Goal: Transaction & Acquisition: Purchase product/service

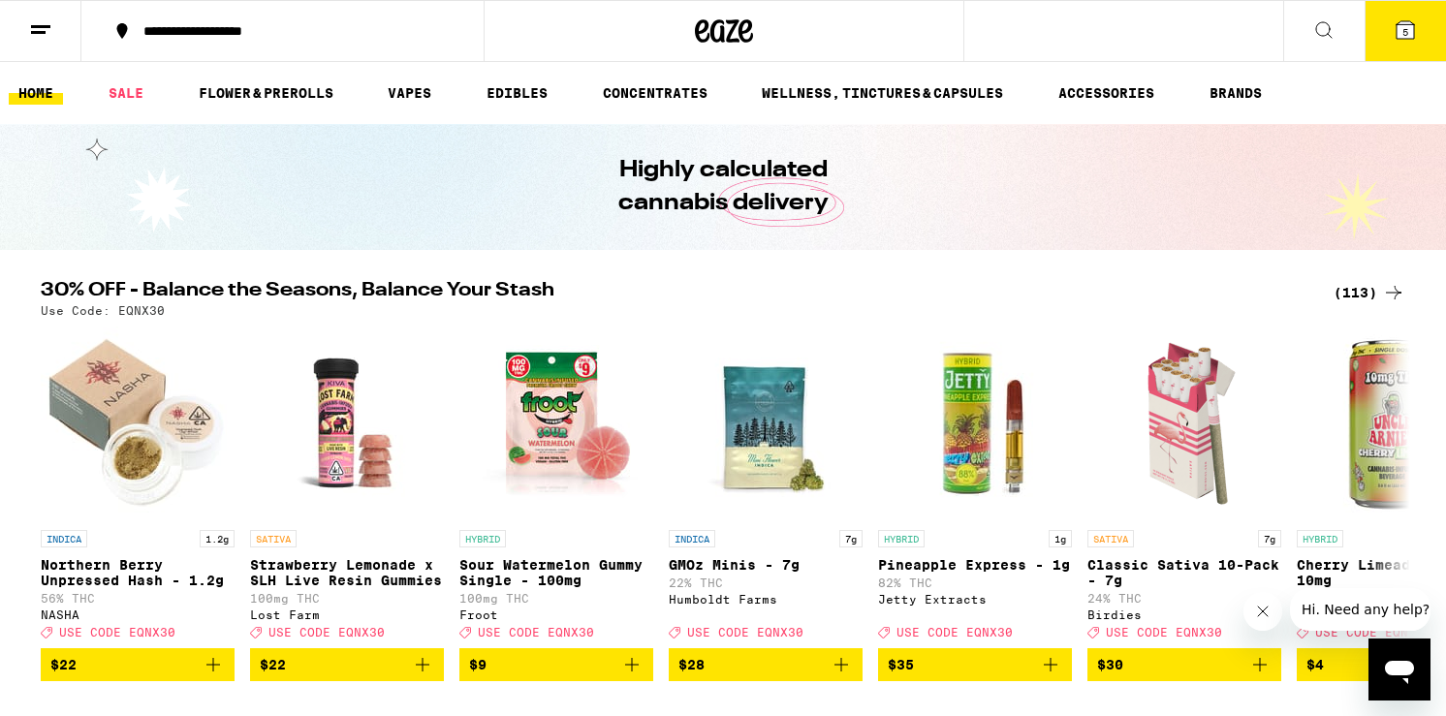
click at [1358, 284] on div "(113)" at bounding box center [1370, 292] width 72 height 23
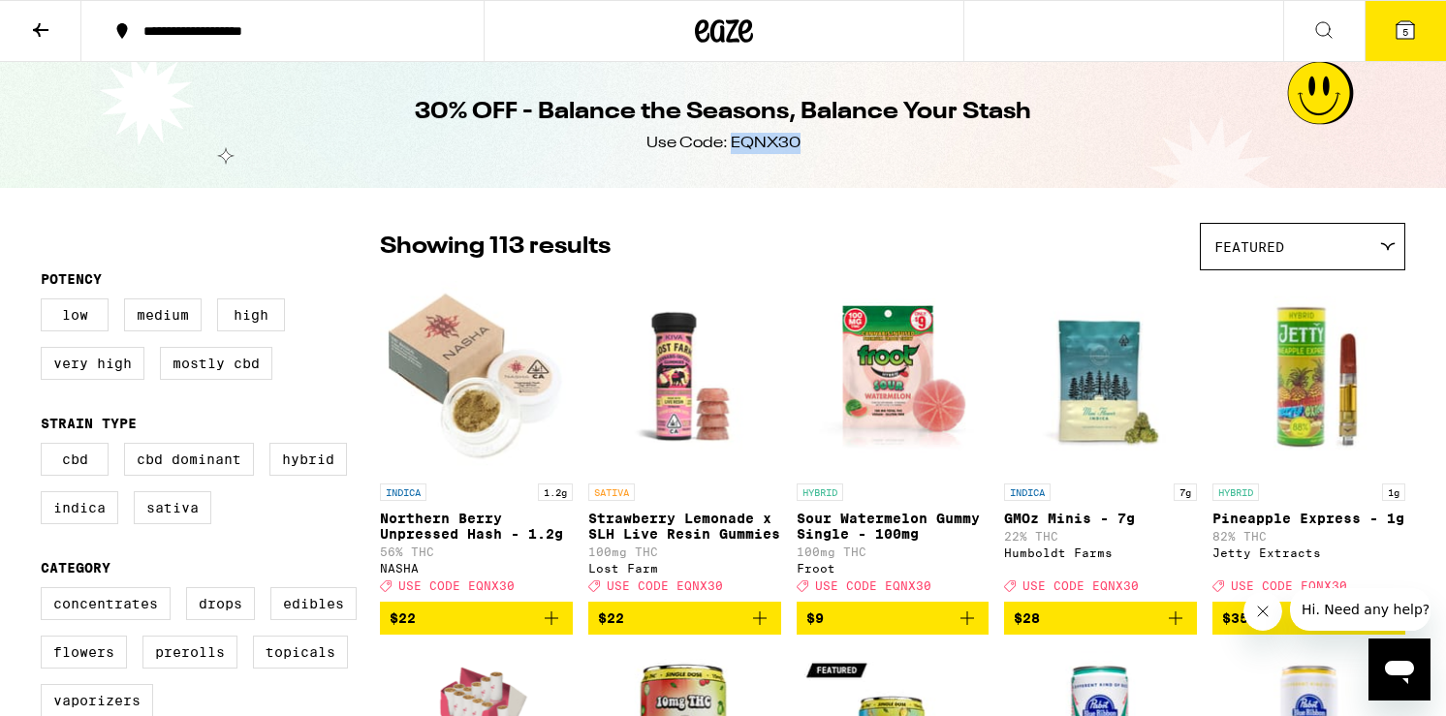
drag, startPoint x: 731, startPoint y: 139, endPoint x: 800, endPoint y: 142, distance: 68.9
click at [800, 142] on div "30% OFF - Balance the Seasons, Balance Your Stash Use Code: EQNX30" at bounding box center [723, 125] width 744 height 126
copy div "EQNX30"
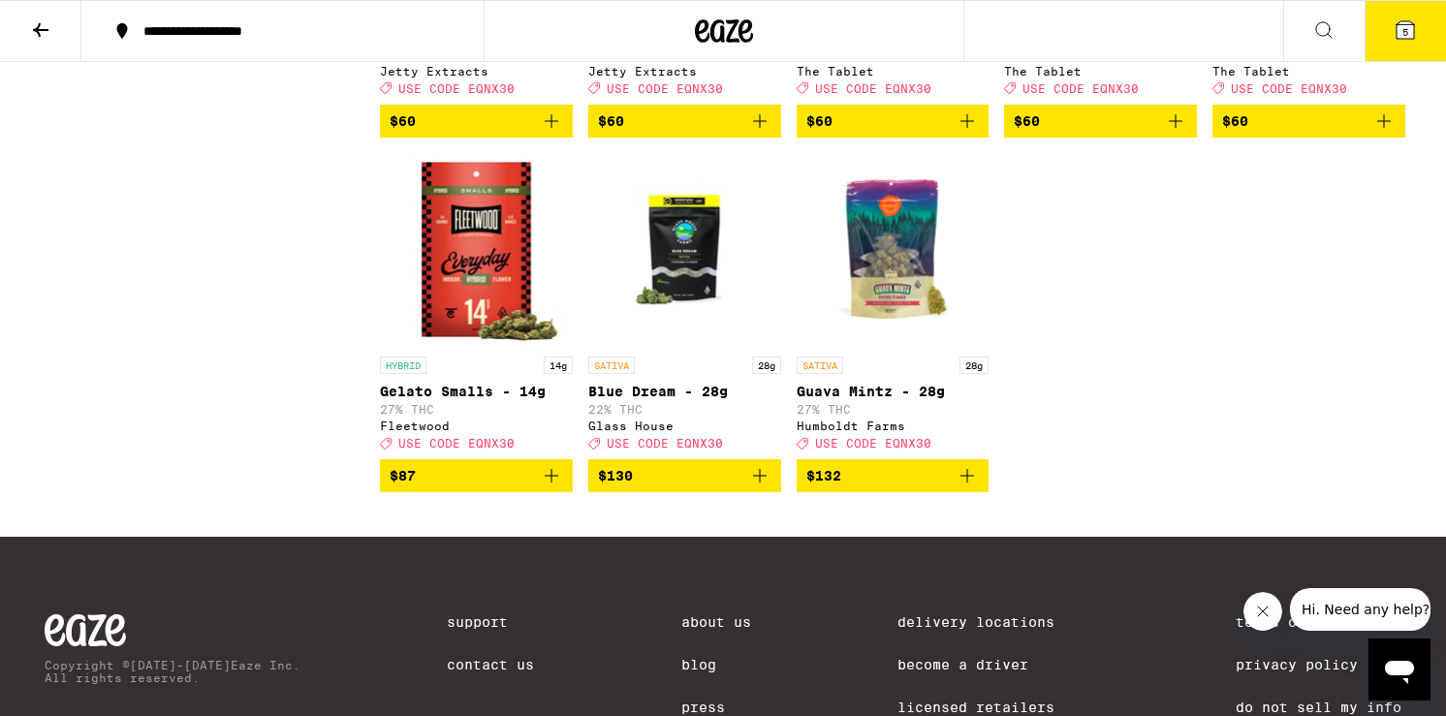
scroll to position [8687, 0]
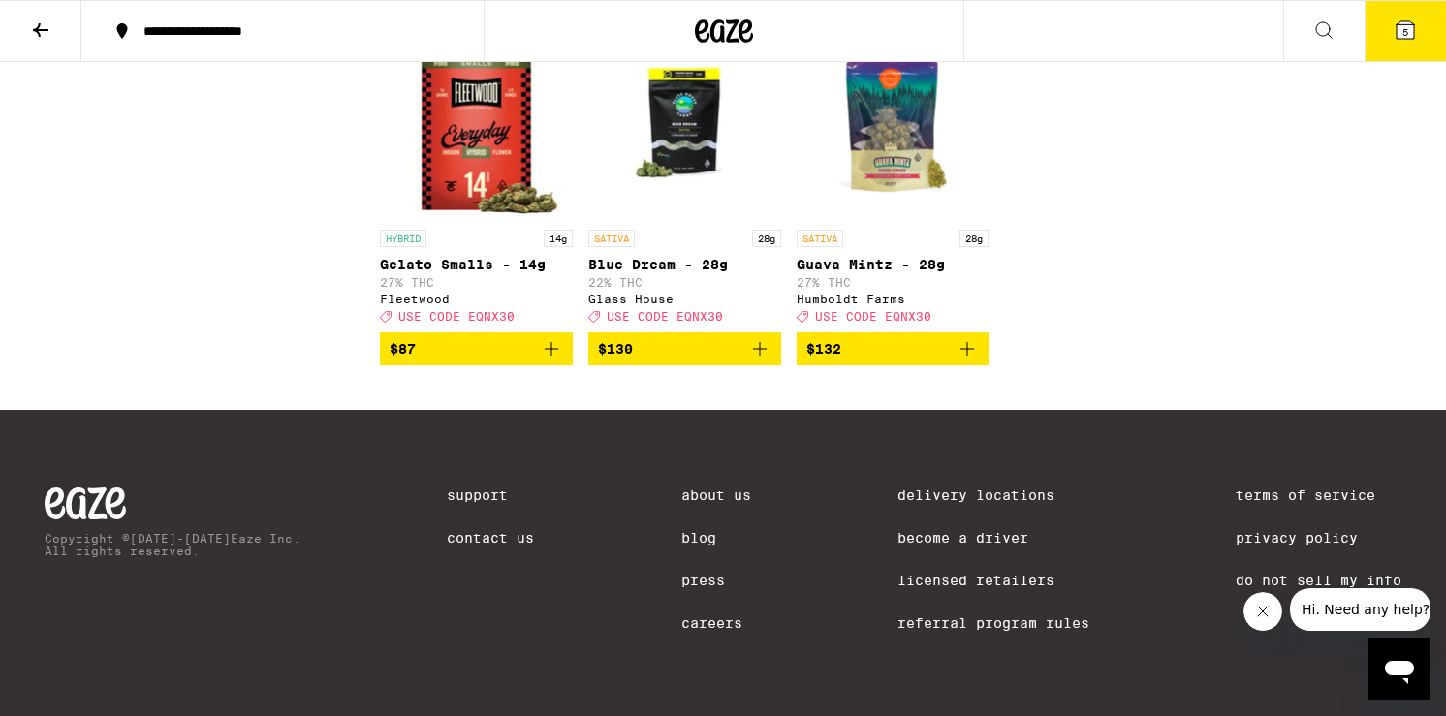
click at [975, 337] on icon "Add to bag" at bounding box center [967, 348] width 23 height 23
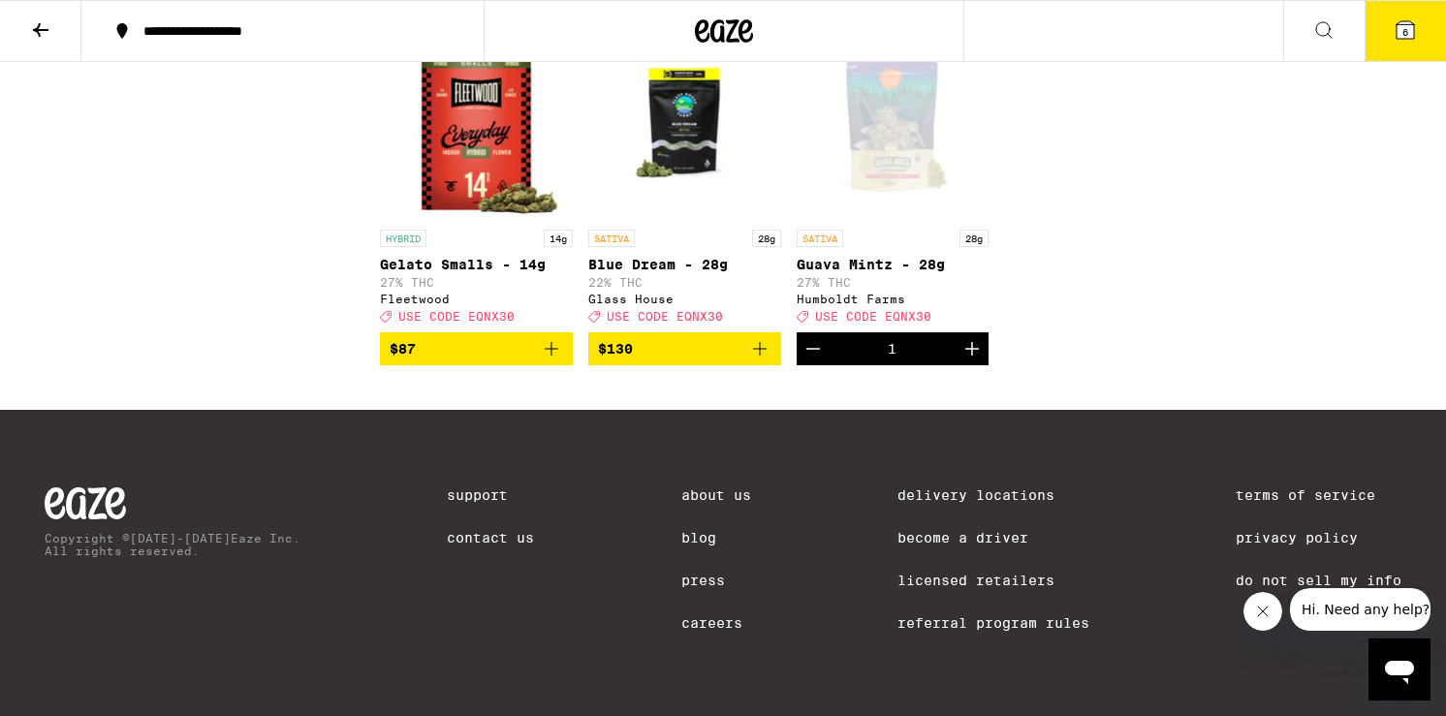
click at [1401, 30] on icon at bounding box center [1405, 29] width 17 height 17
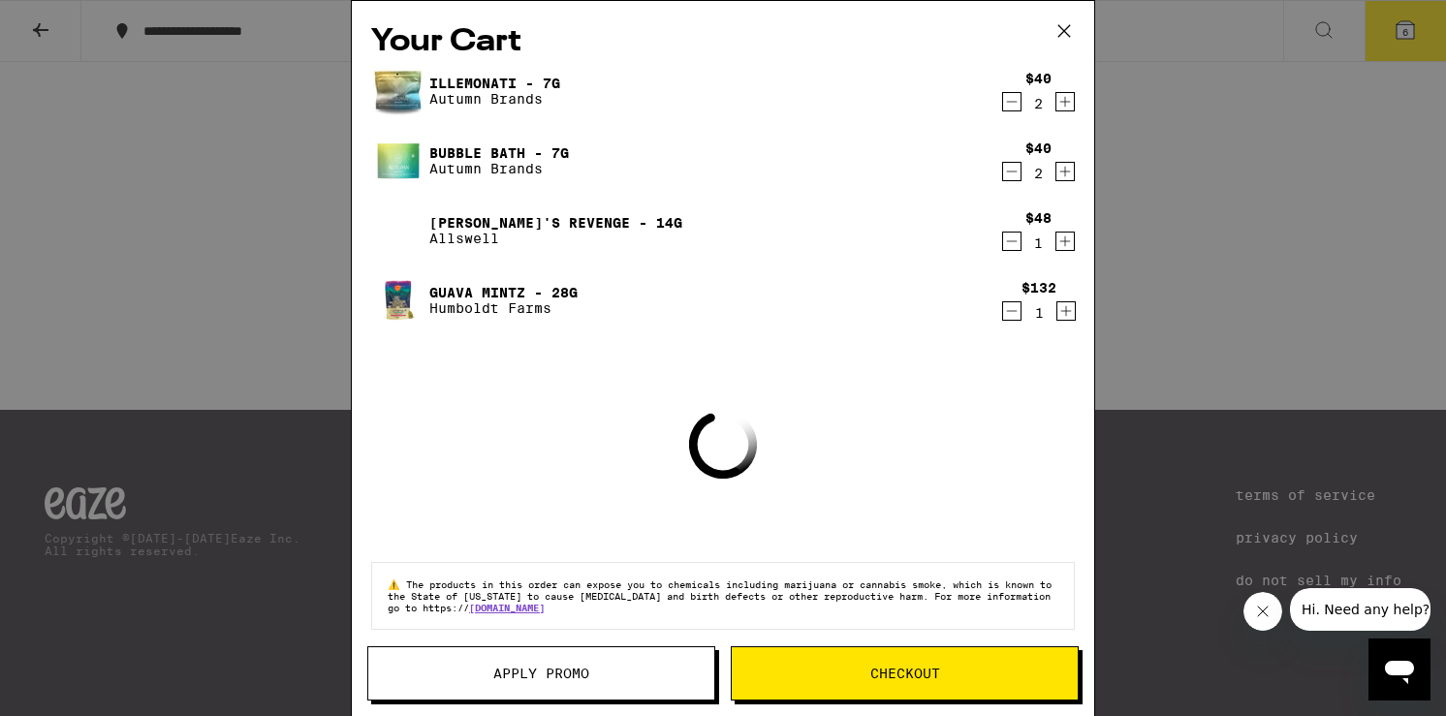
click at [1012, 95] on icon "Decrement" at bounding box center [1011, 101] width 17 height 23
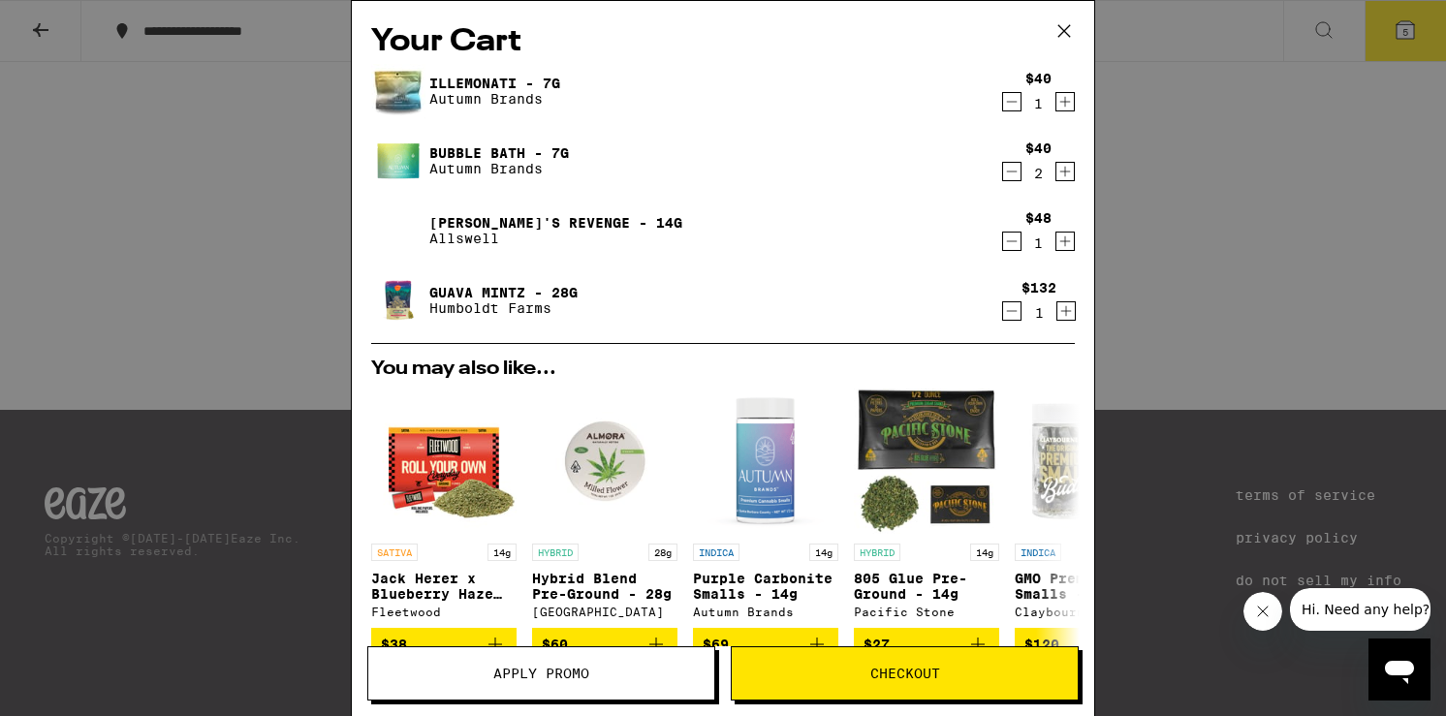
click at [1012, 95] on icon "Decrement" at bounding box center [1011, 101] width 17 height 23
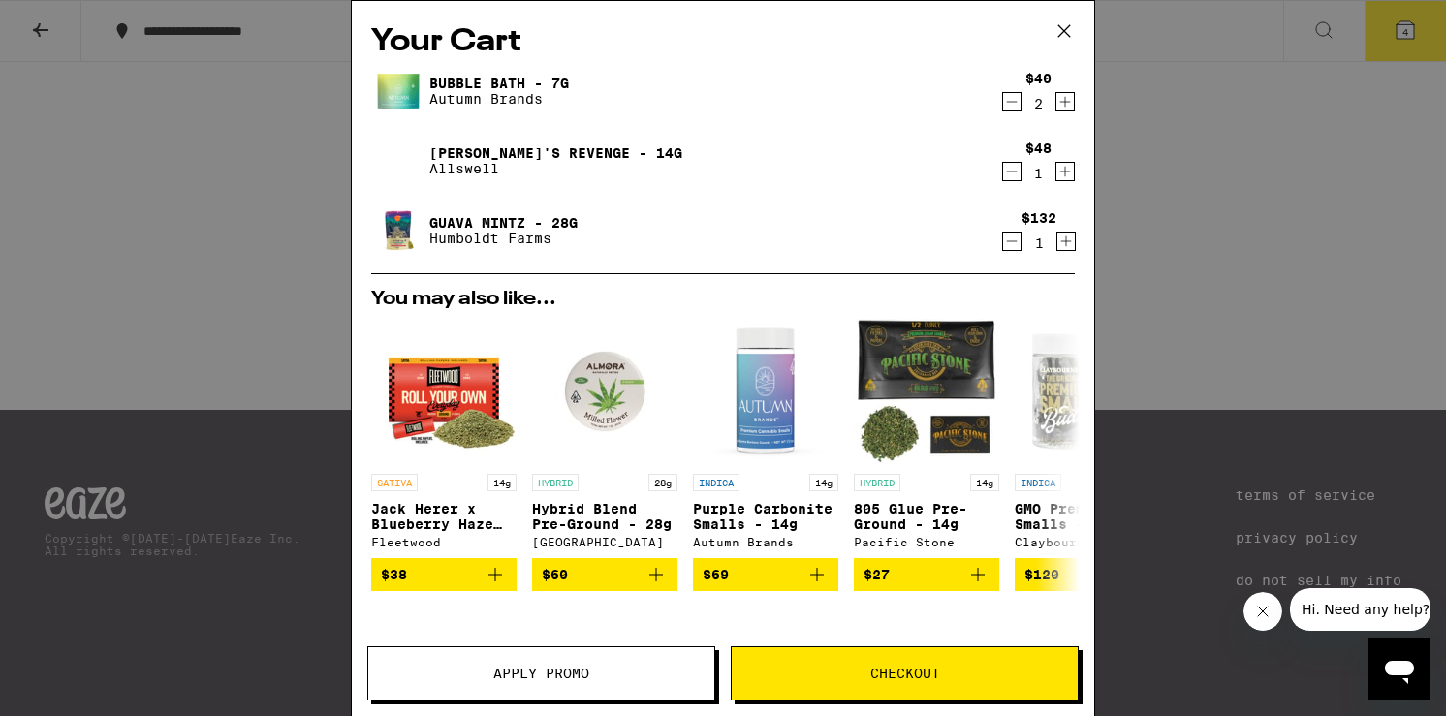
click at [1012, 95] on icon "Decrement" at bounding box center [1011, 101] width 17 height 23
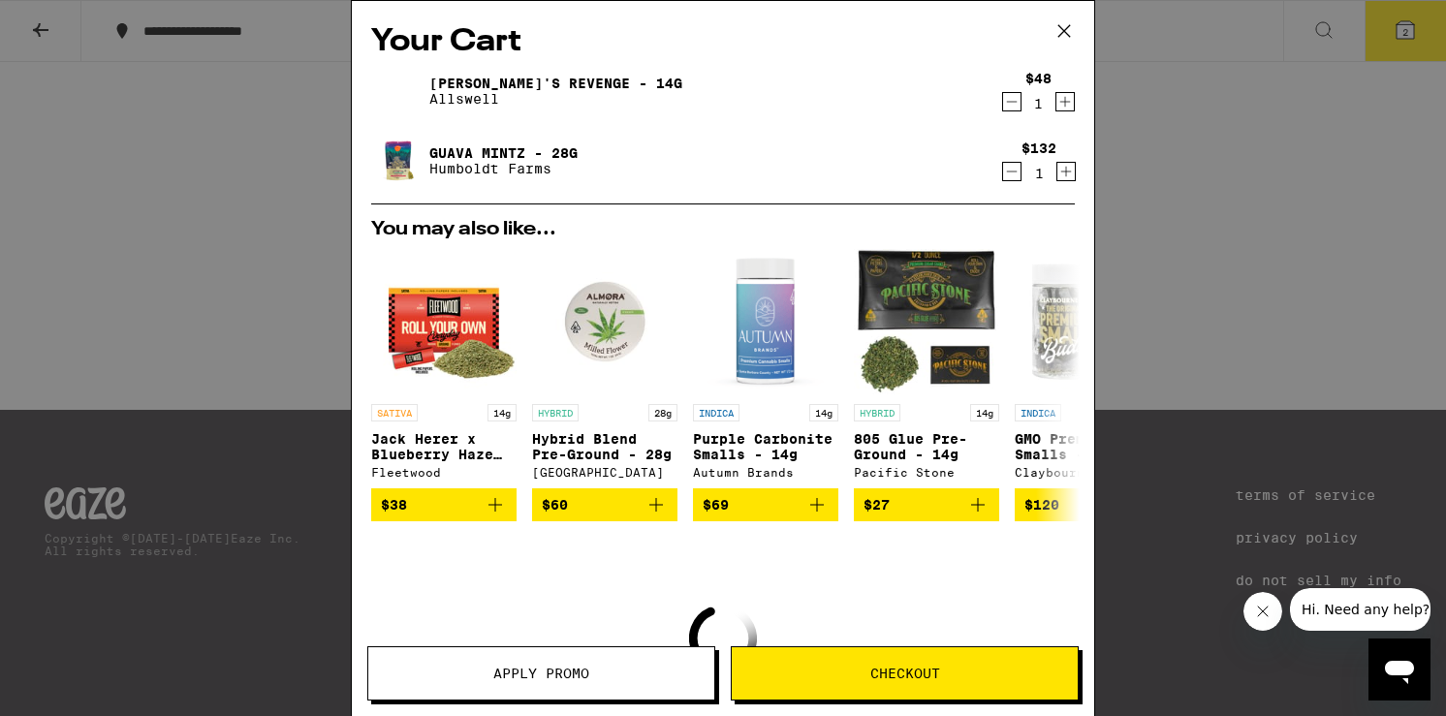
click at [1012, 95] on icon "Decrement" at bounding box center [1011, 101] width 17 height 23
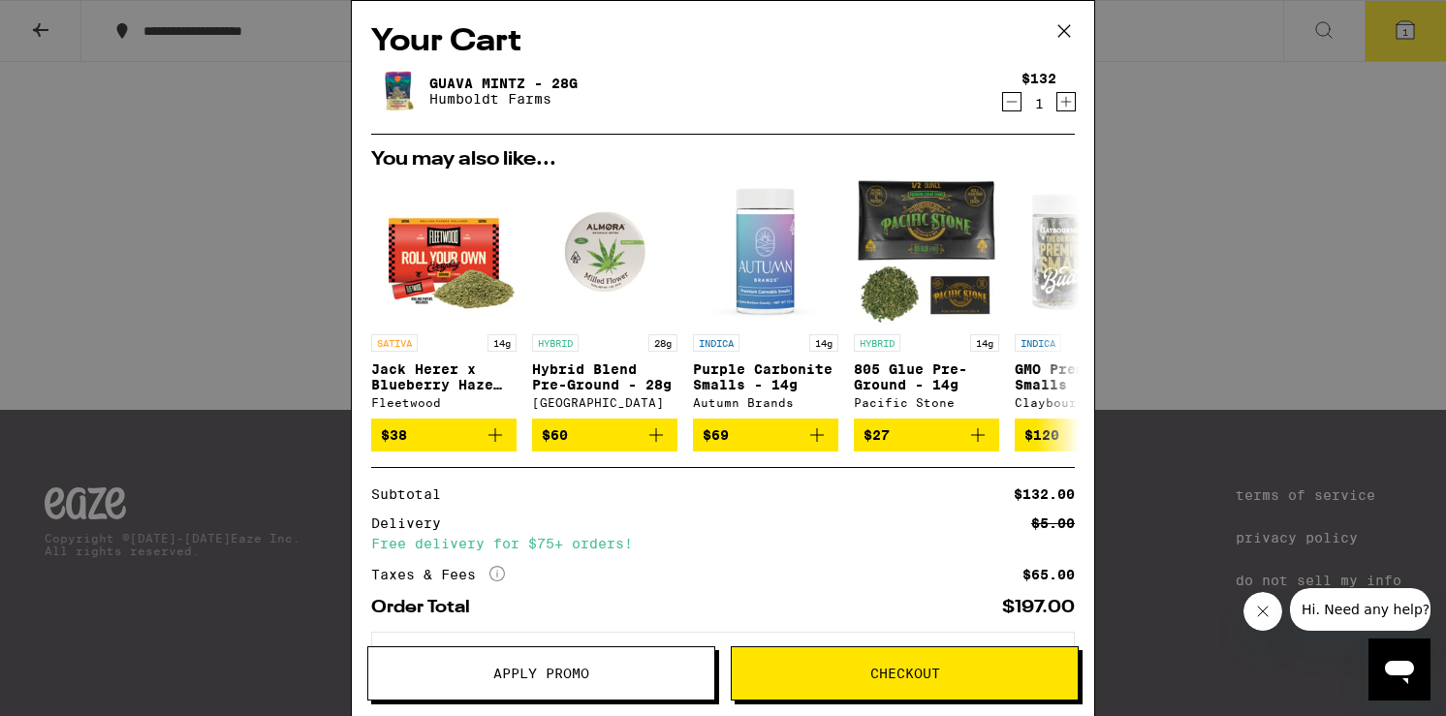
click at [886, 678] on span "Checkout" at bounding box center [905, 674] width 70 height 14
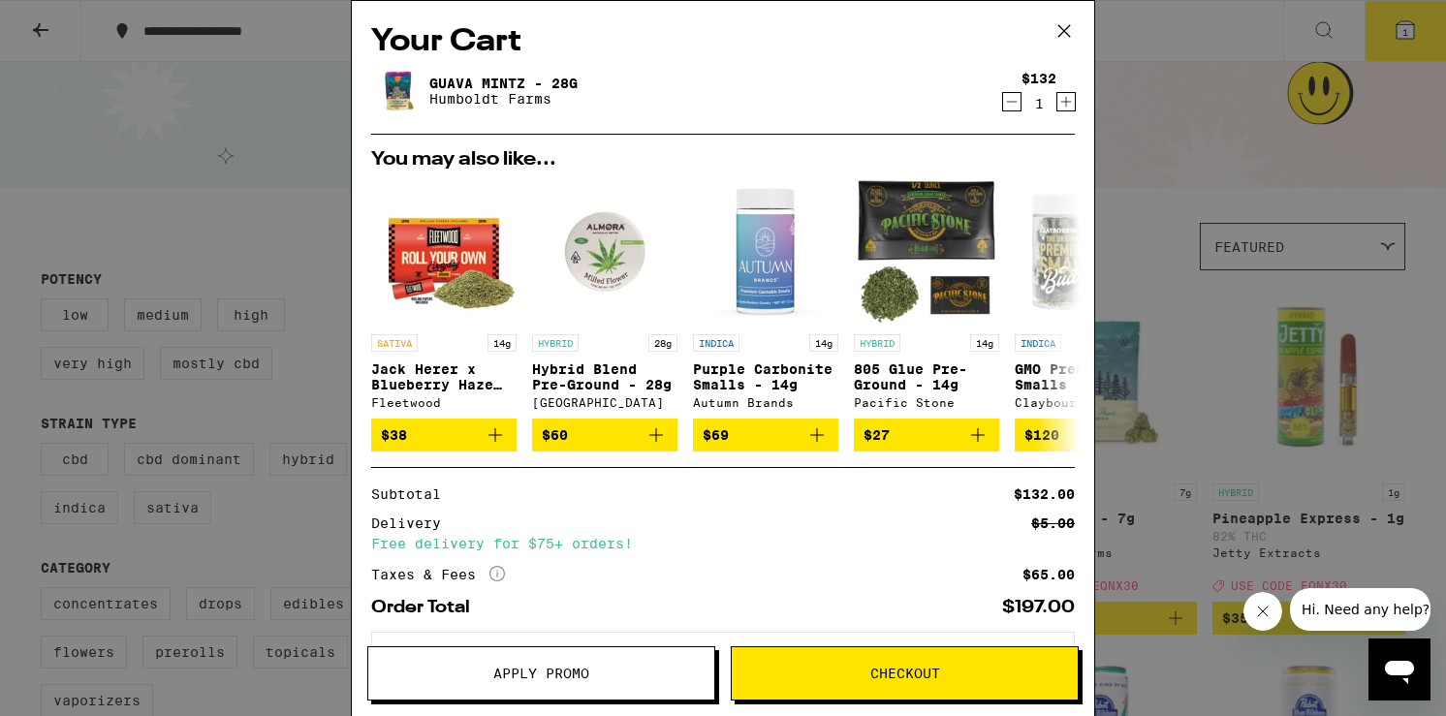
click at [583, 669] on span "Apply Promo" at bounding box center [541, 674] width 96 height 14
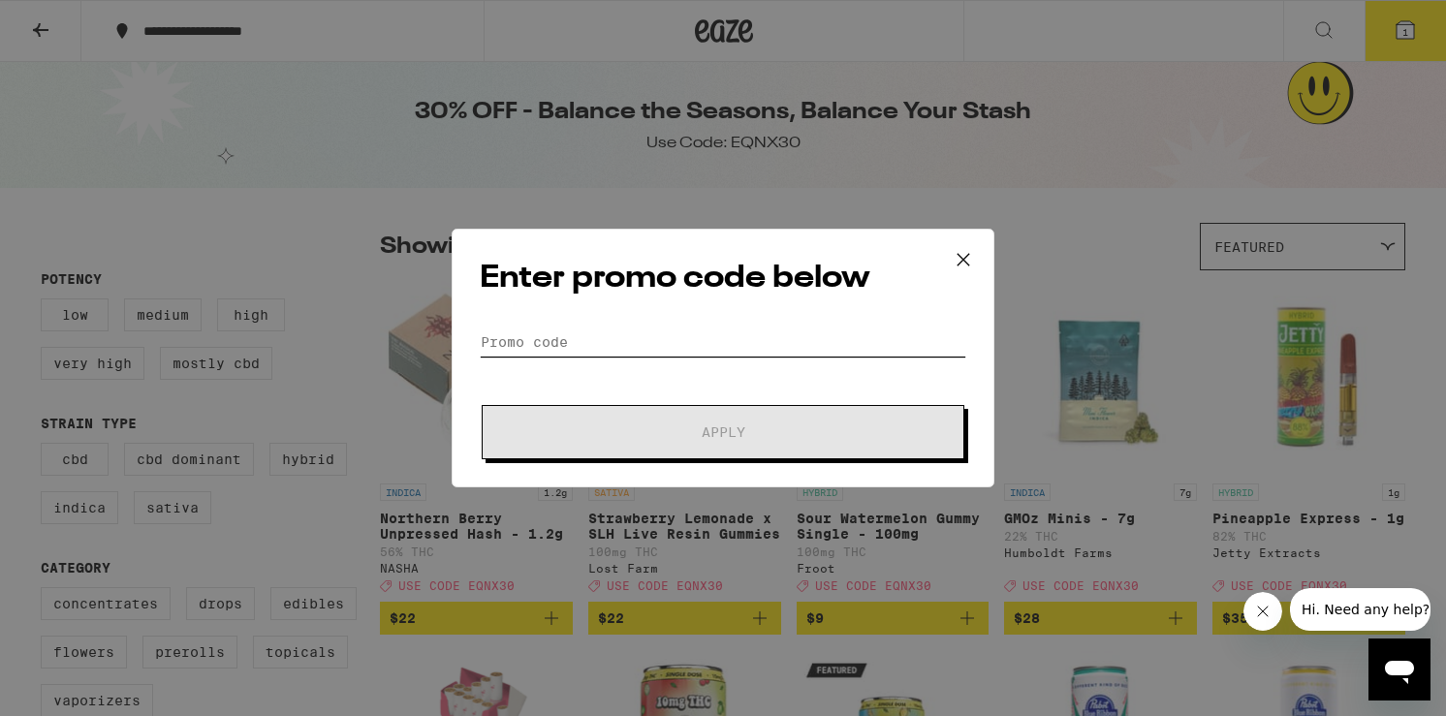
paste input "EQNX30"
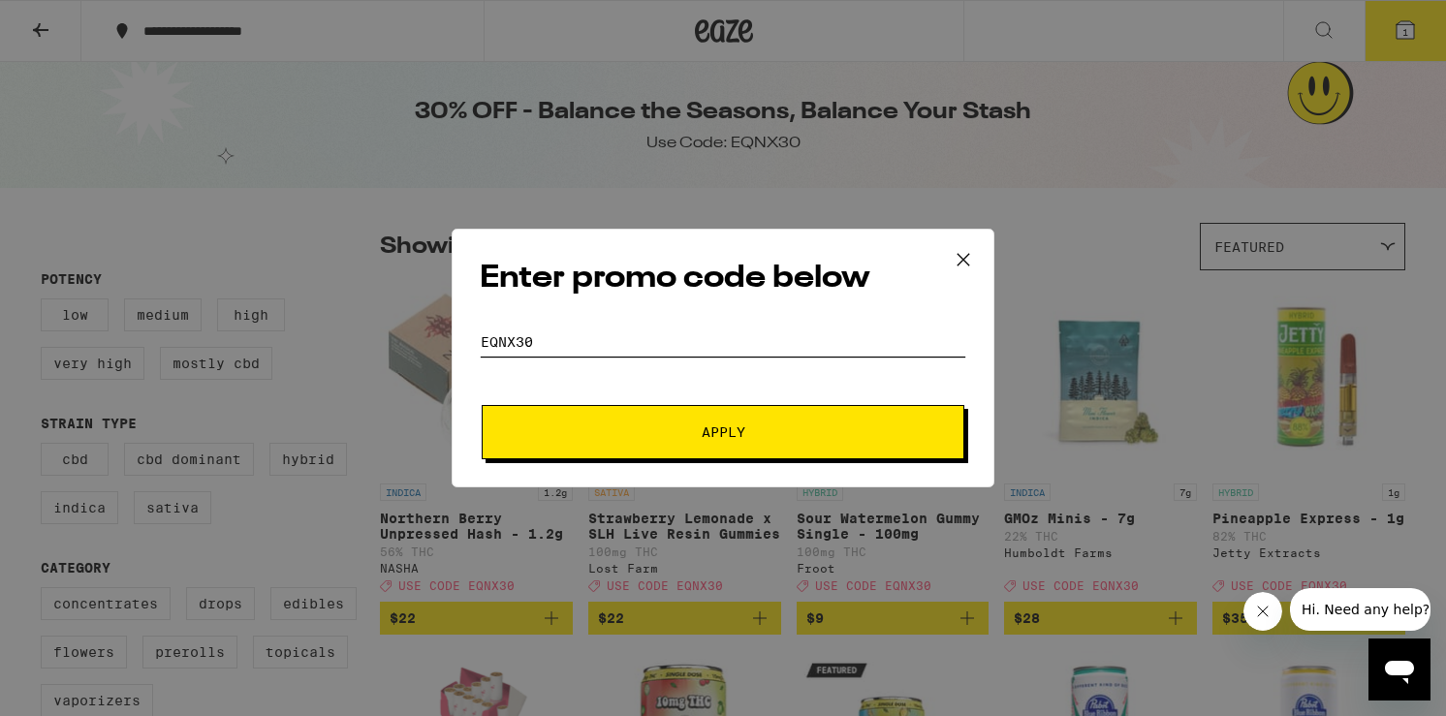
type input "EQNX30"
click at [678, 429] on span "Apply" at bounding box center [723, 432] width 349 height 14
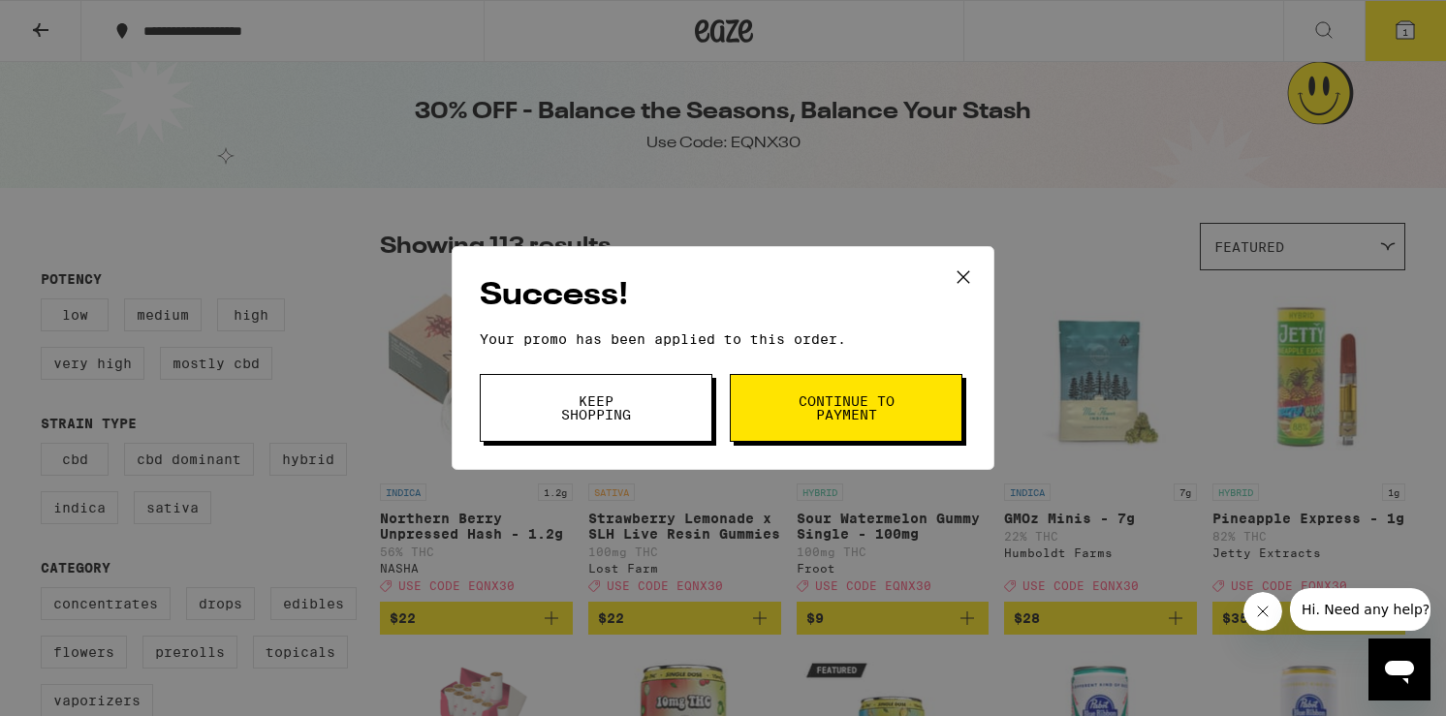
click at [876, 394] on span "Continue to payment" at bounding box center [846, 407] width 99 height 27
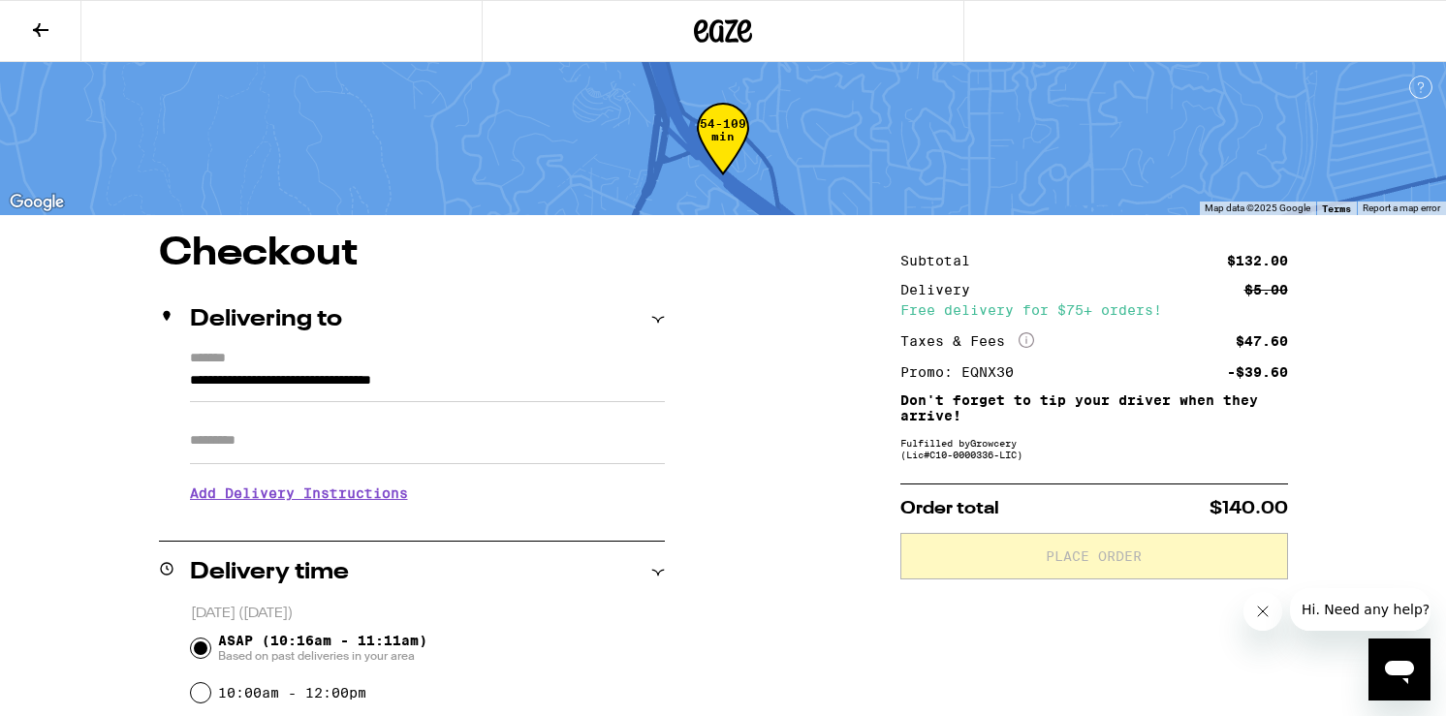
click at [33, 27] on icon at bounding box center [40, 29] width 23 height 23
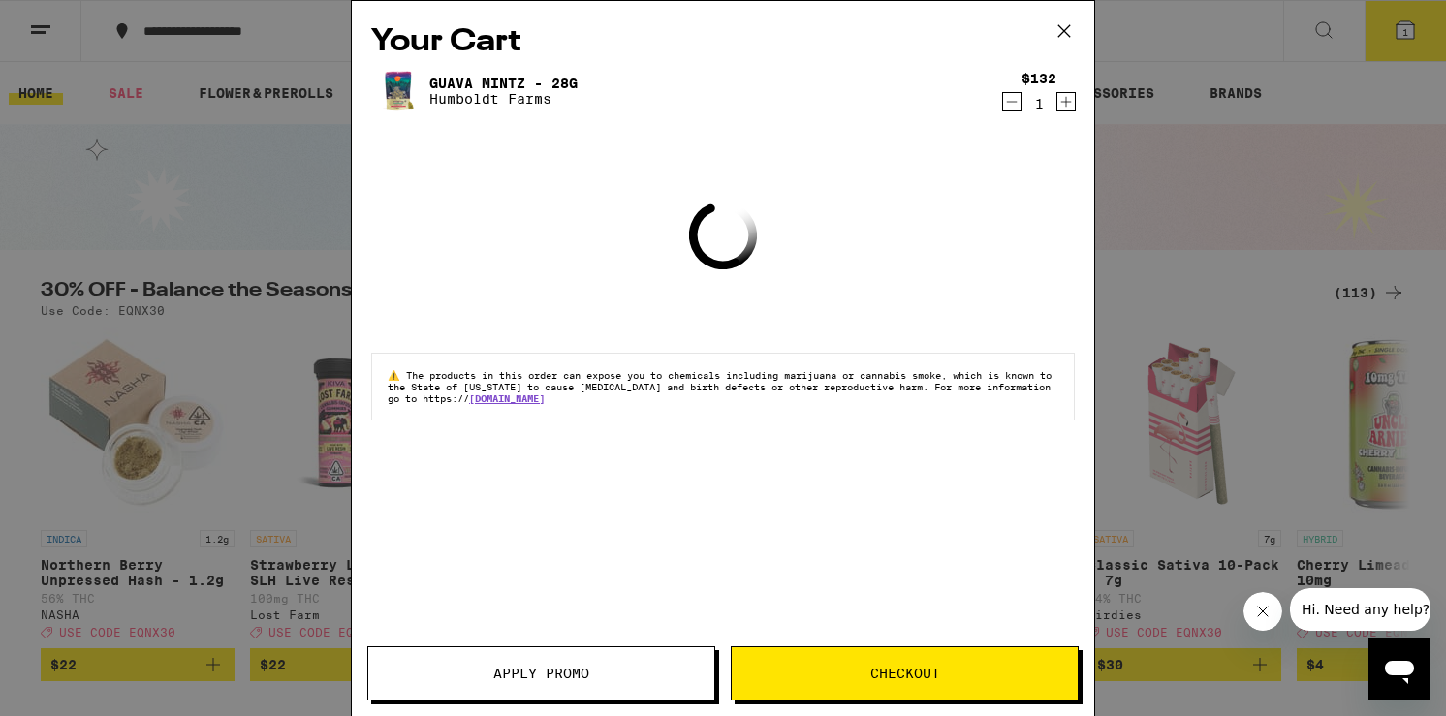
click at [1071, 44] on icon at bounding box center [1064, 30] width 29 height 29
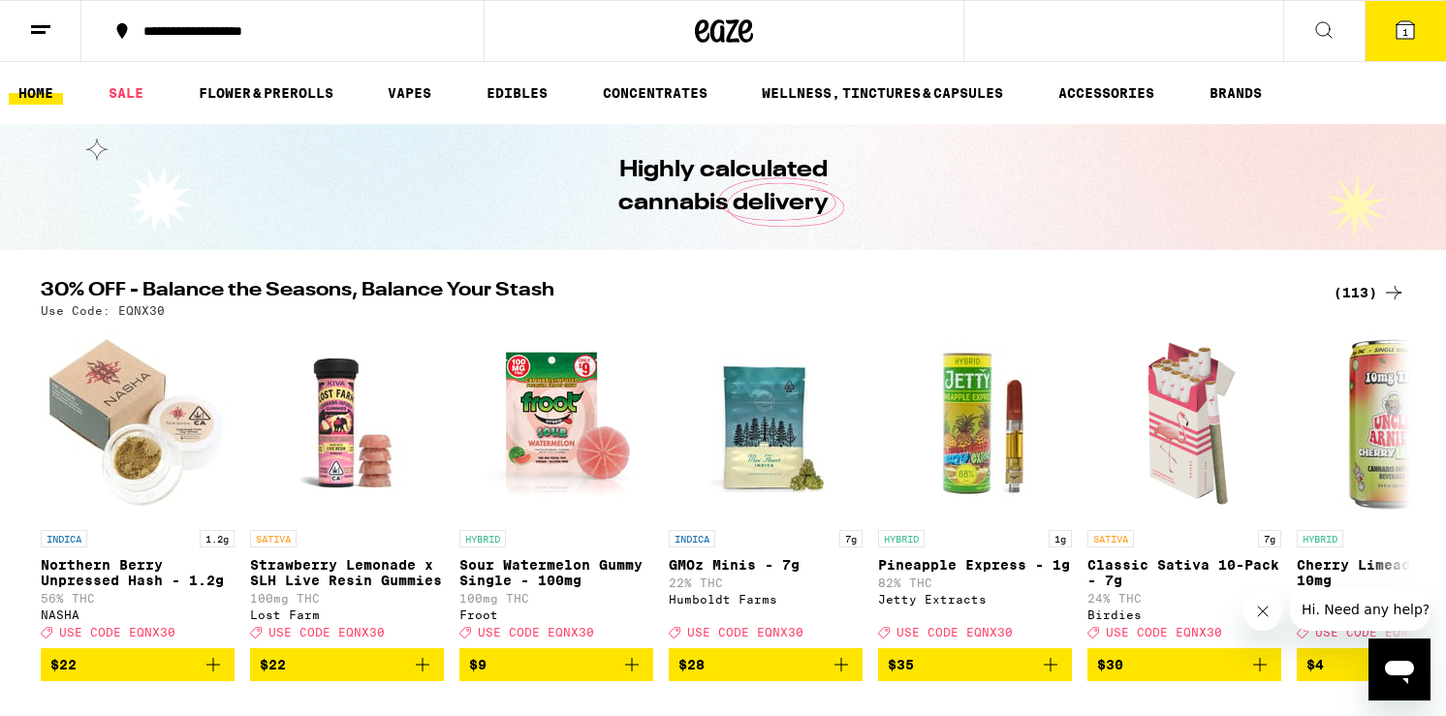
click at [1379, 30] on button "1" at bounding box center [1405, 31] width 81 height 60
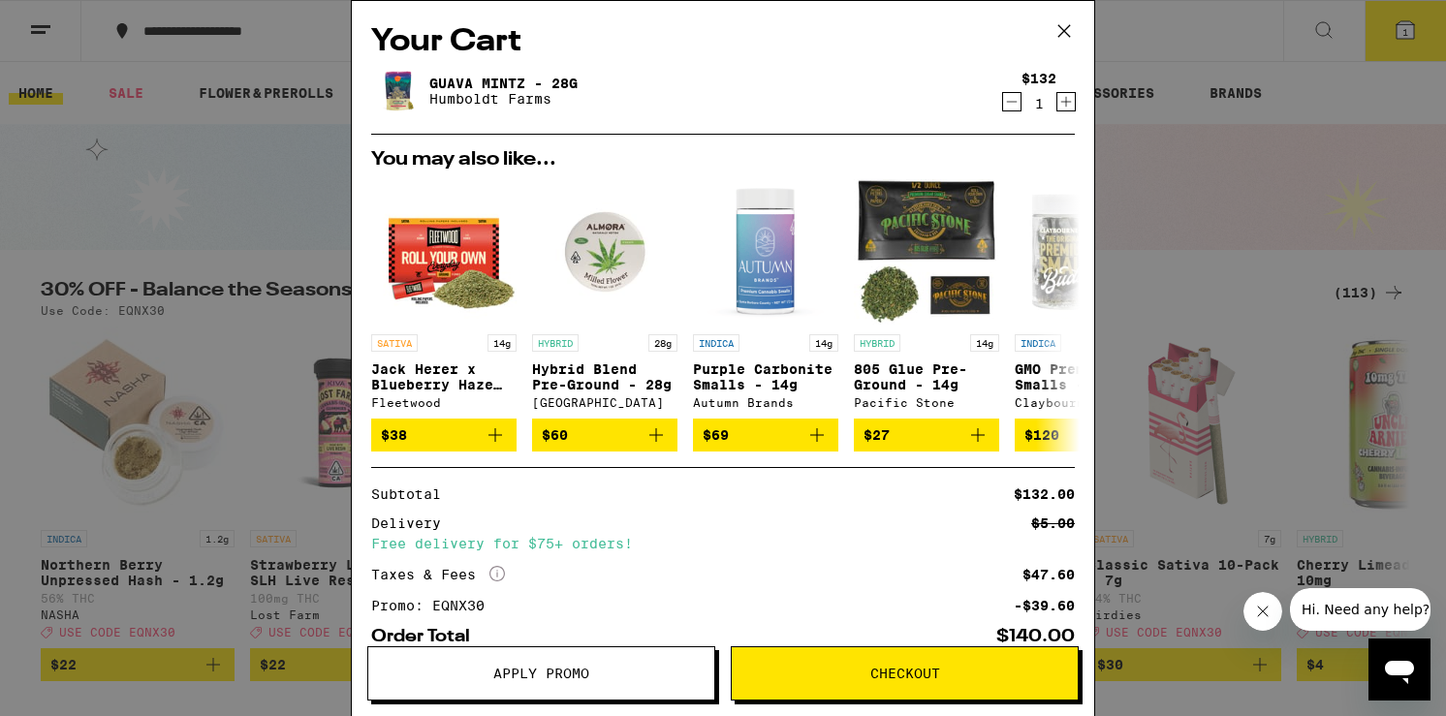
click at [850, 701] on div "Apply Promo Checkout" at bounding box center [723, 681] width 742 height 70
click at [882, 667] on span "Checkout" at bounding box center [905, 674] width 70 height 14
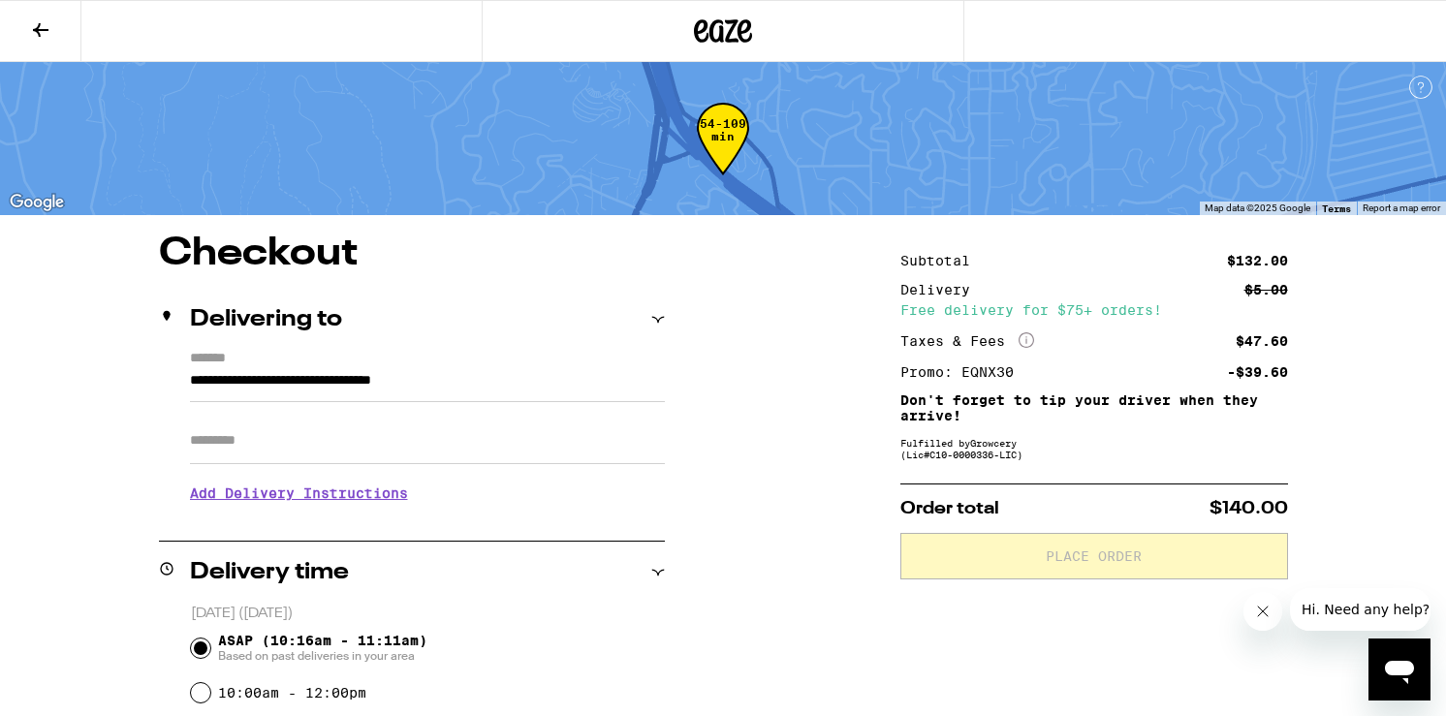
click at [438, 428] on input "Apt/Suite" at bounding box center [427, 441] width 475 height 47
type input "**"
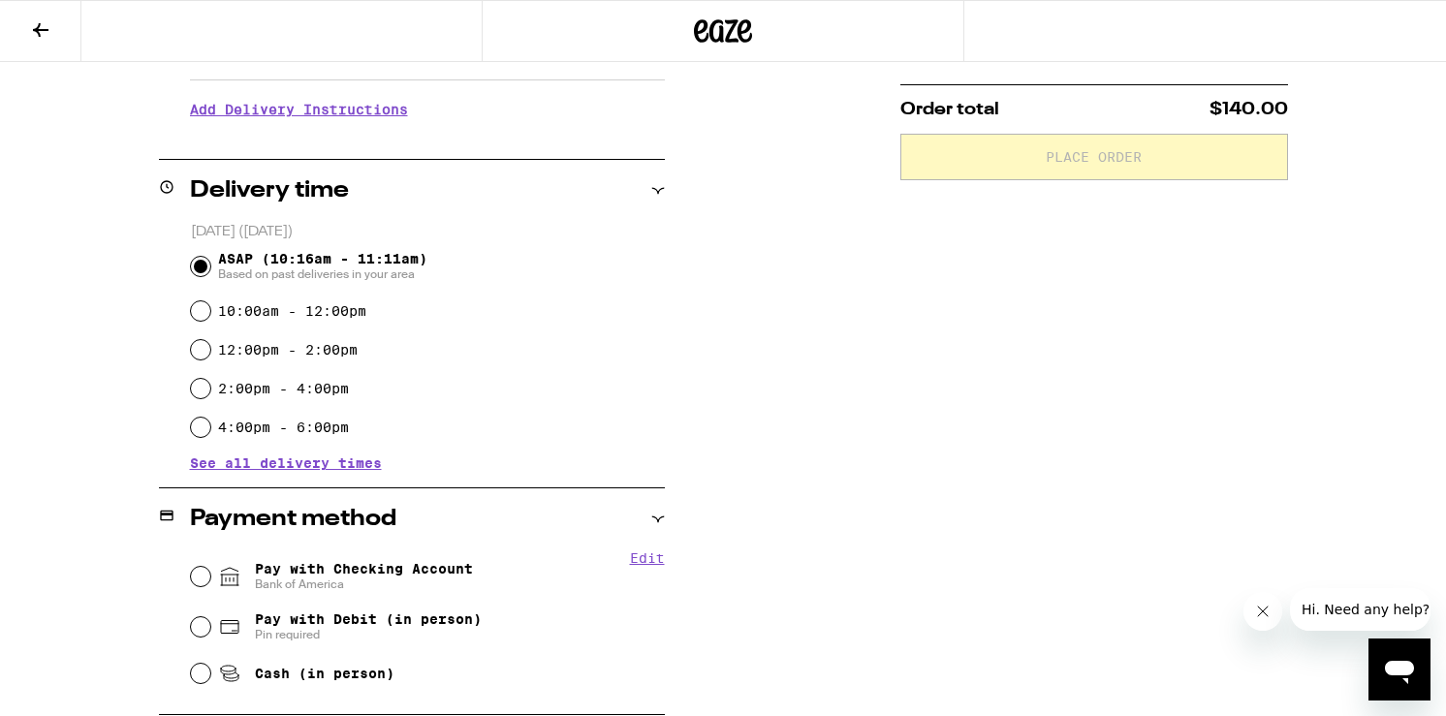
scroll to position [531, 0]
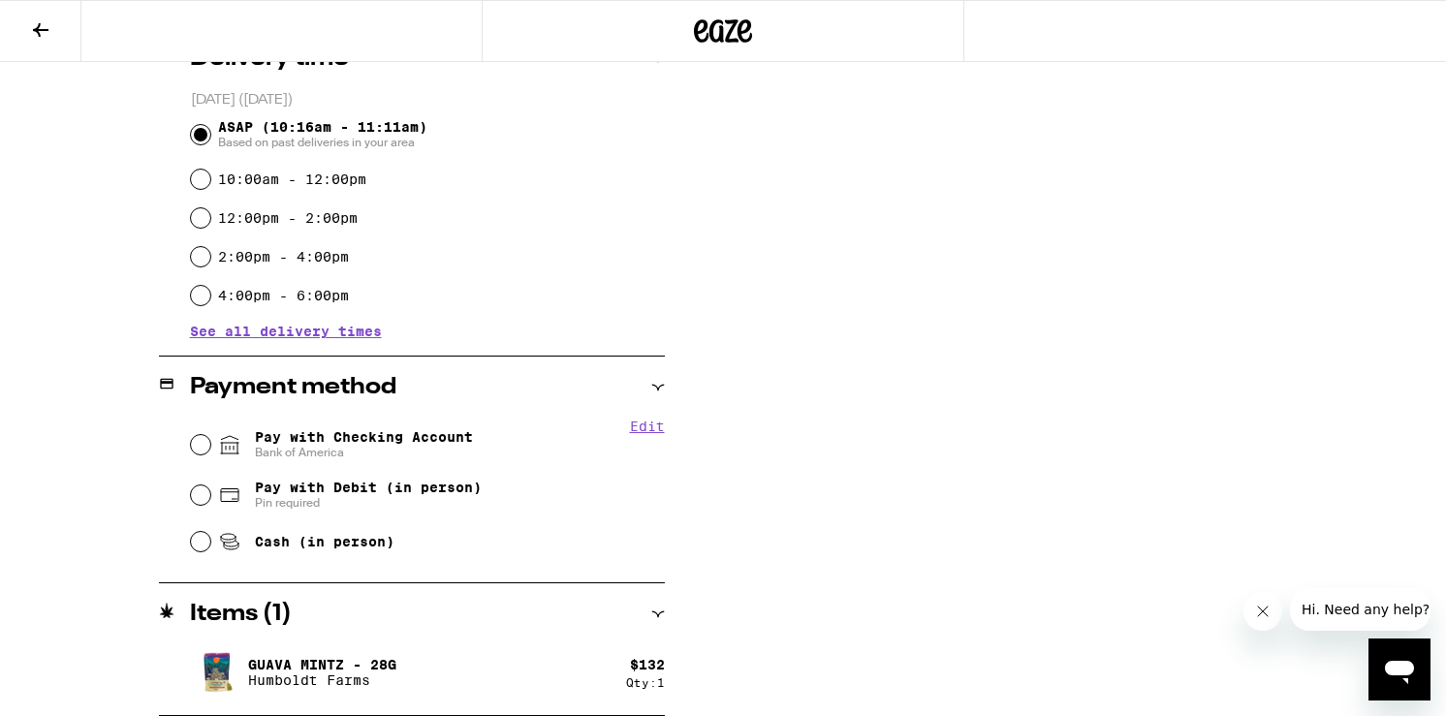
click at [326, 187] on label "10:00am - 12:00pm" at bounding box center [292, 180] width 148 height 16
click at [210, 189] on input "10:00am - 12:00pm" at bounding box center [200, 179] width 19 height 19
radio input "true"
click at [285, 462] on div "Pay with Checking Account Bank of America" at bounding box center [428, 445] width 474 height 50
click at [298, 435] on span "Pay with Checking Account Bank of America" at bounding box center [364, 444] width 218 height 31
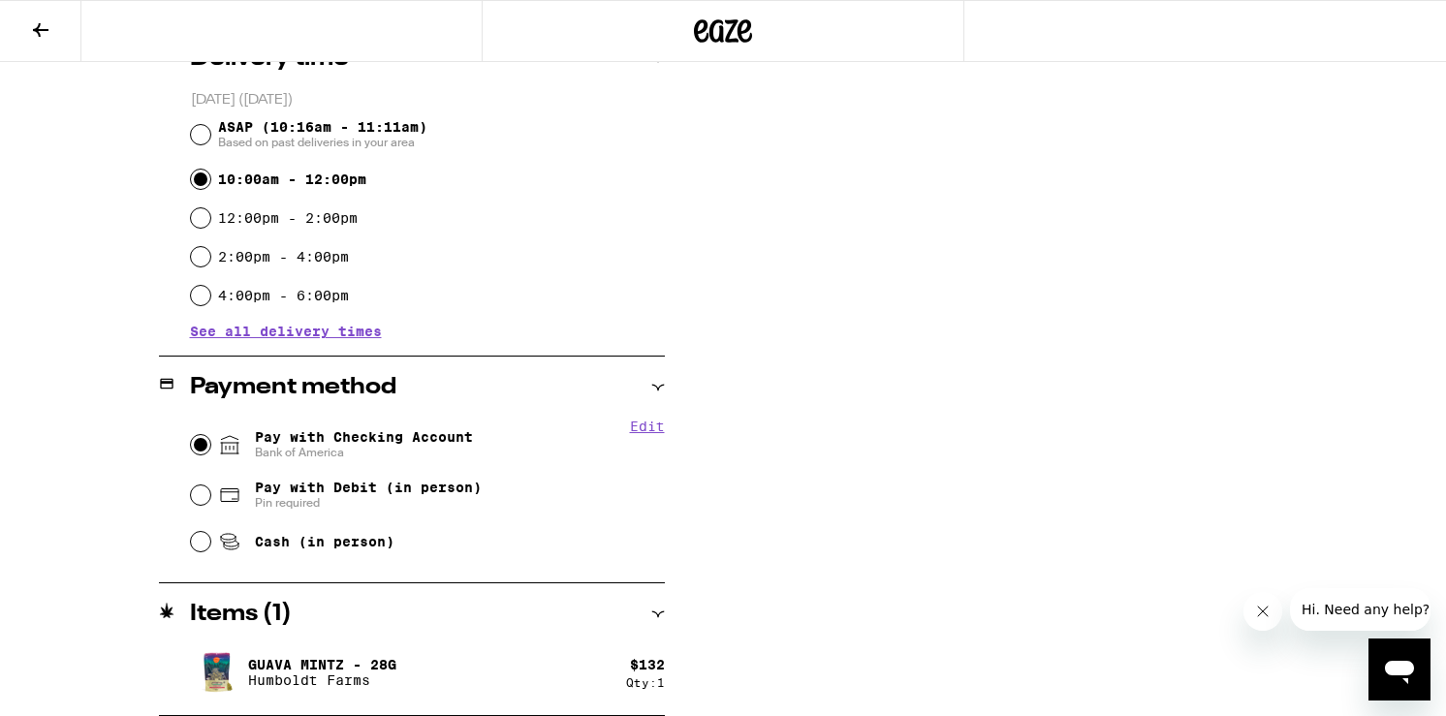
click at [210, 435] on input "Pay with Checking Account Bank of America" at bounding box center [200, 444] width 19 height 19
radio input "true"
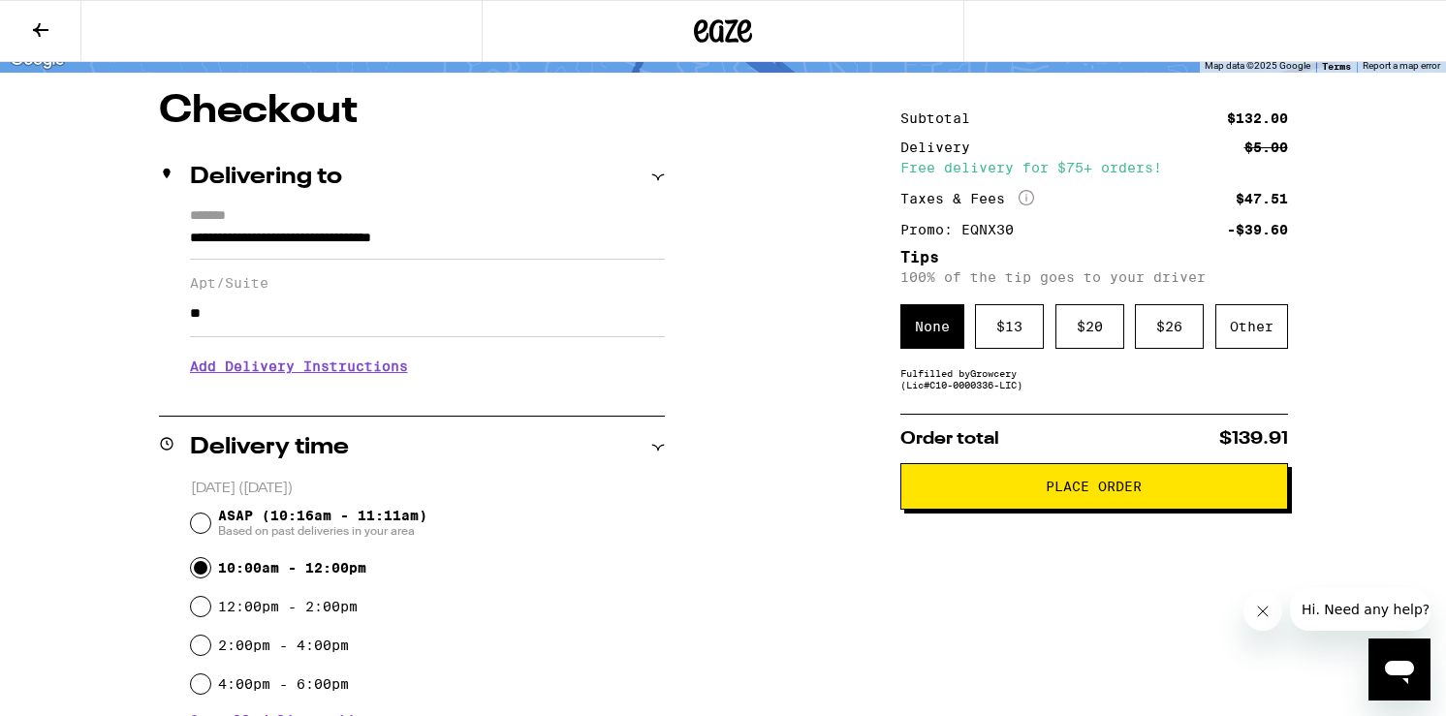
scroll to position [0, 0]
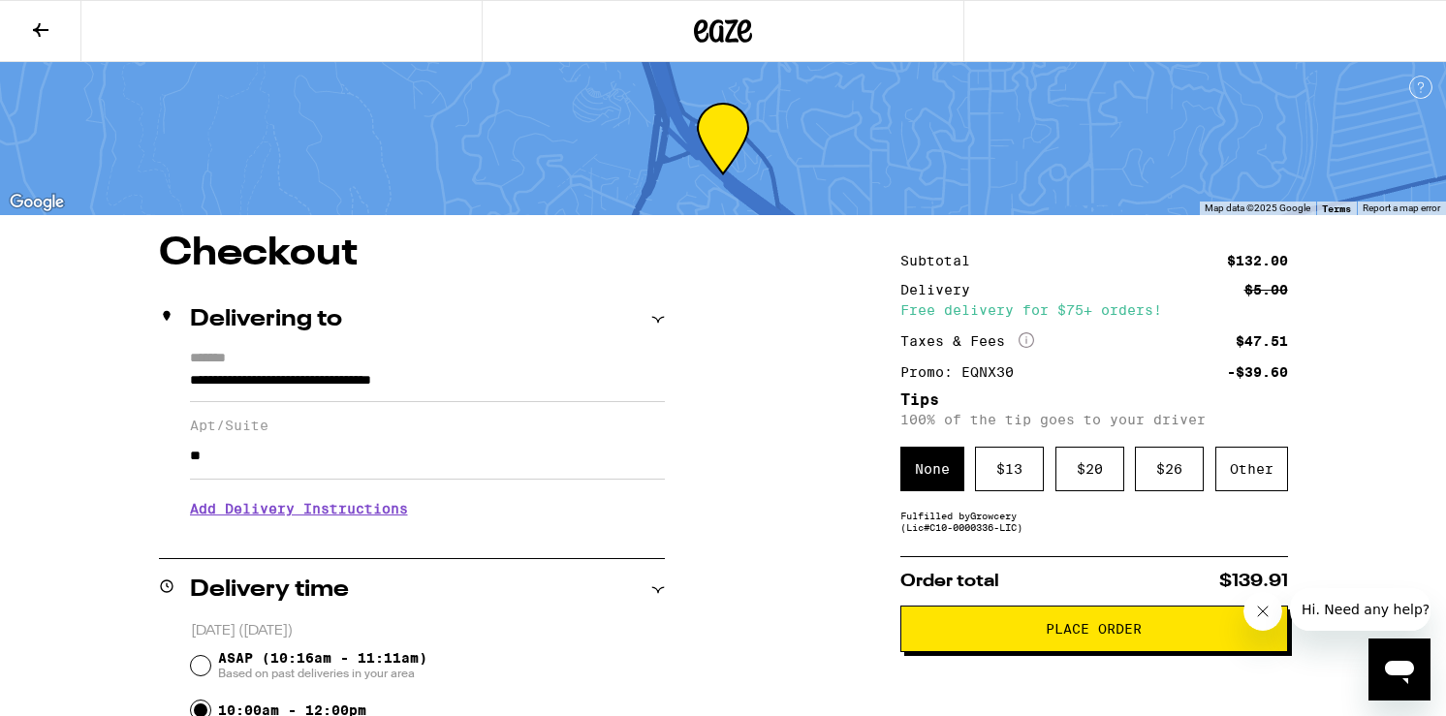
click at [1033, 636] on span "Place Order" at bounding box center [1094, 629] width 355 height 14
